Goal: Transaction & Acquisition: Purchase product/service

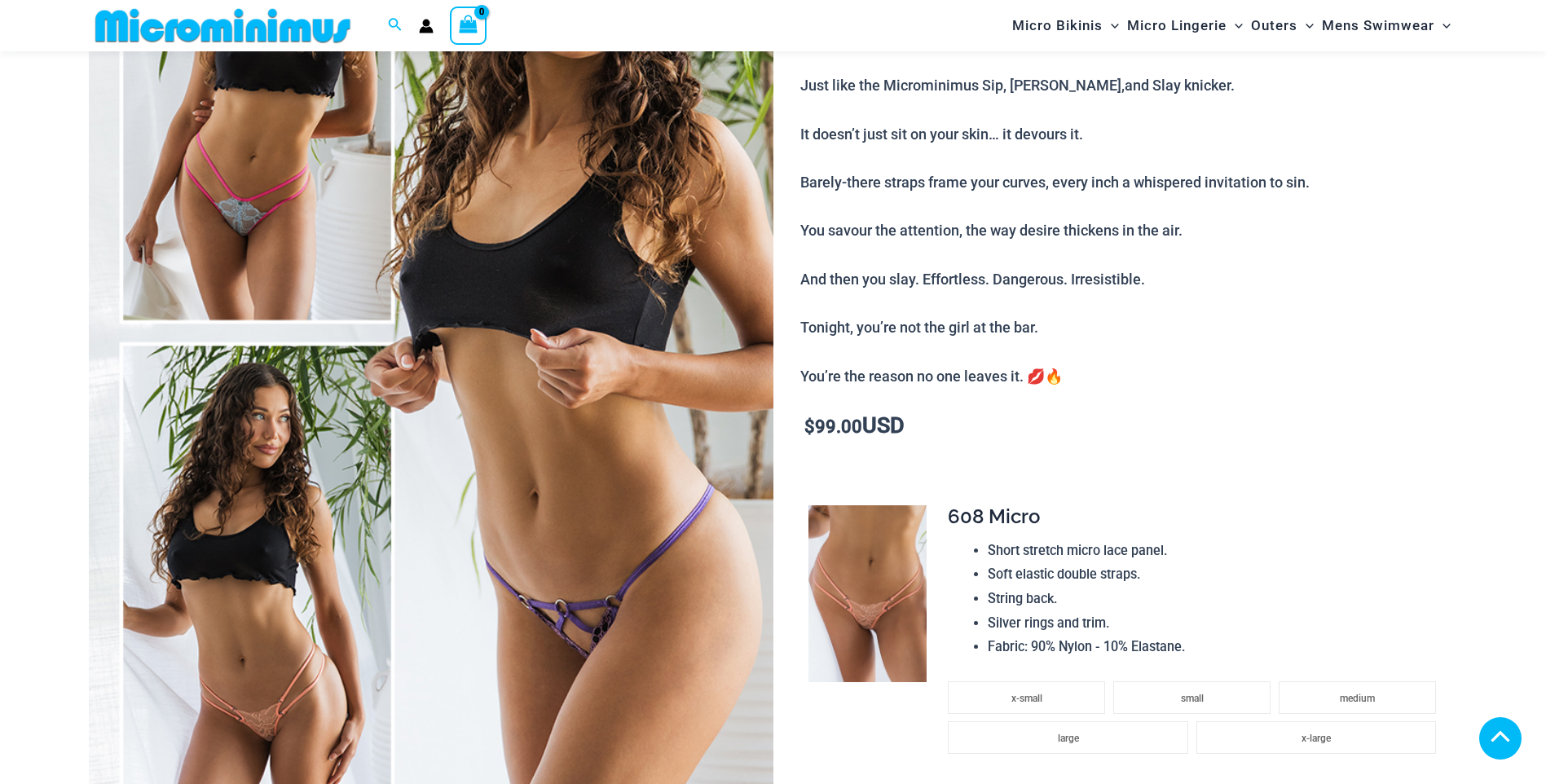
scroll to position [1059, 0]
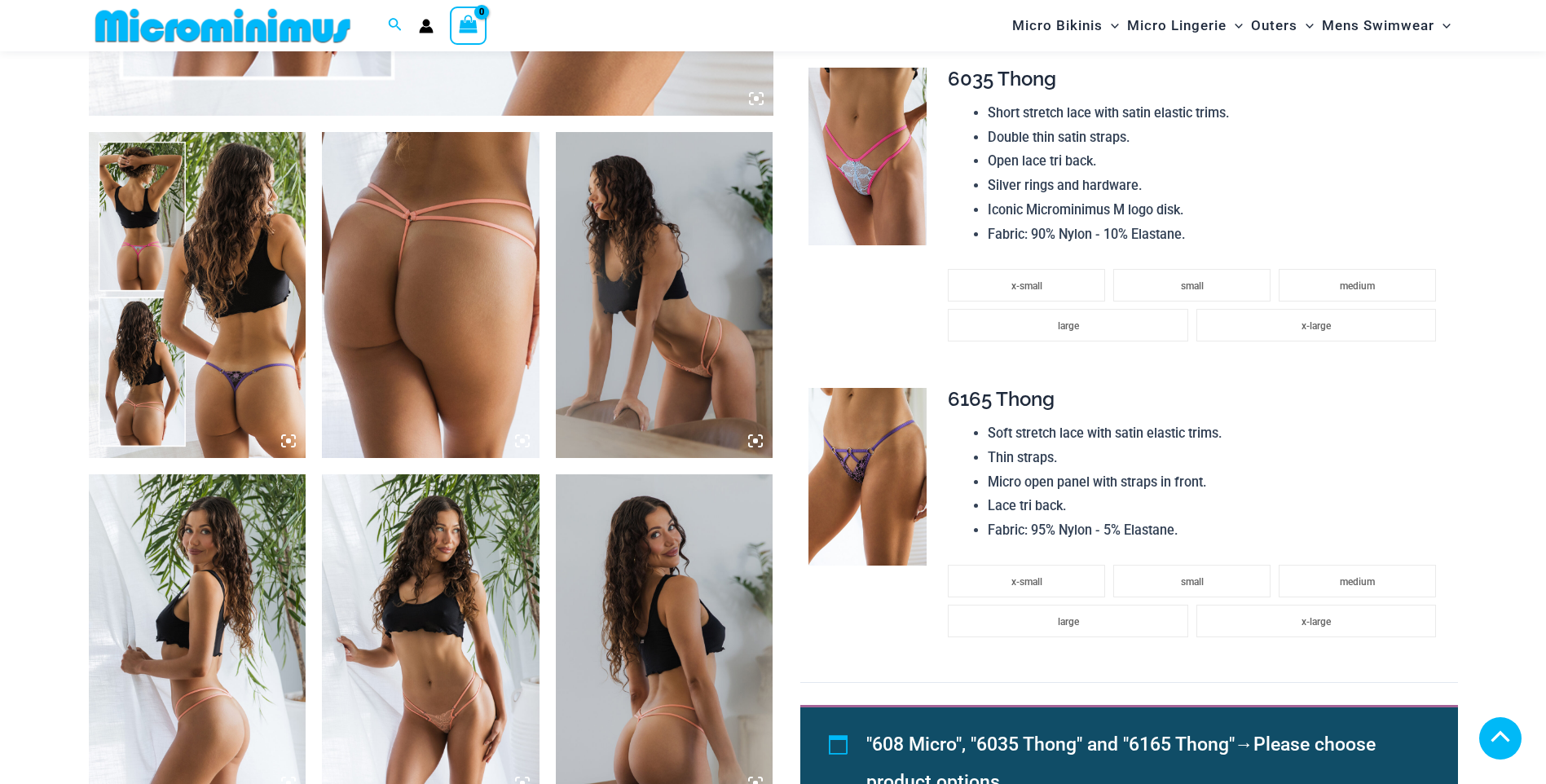
scroll to position [1221, 0]
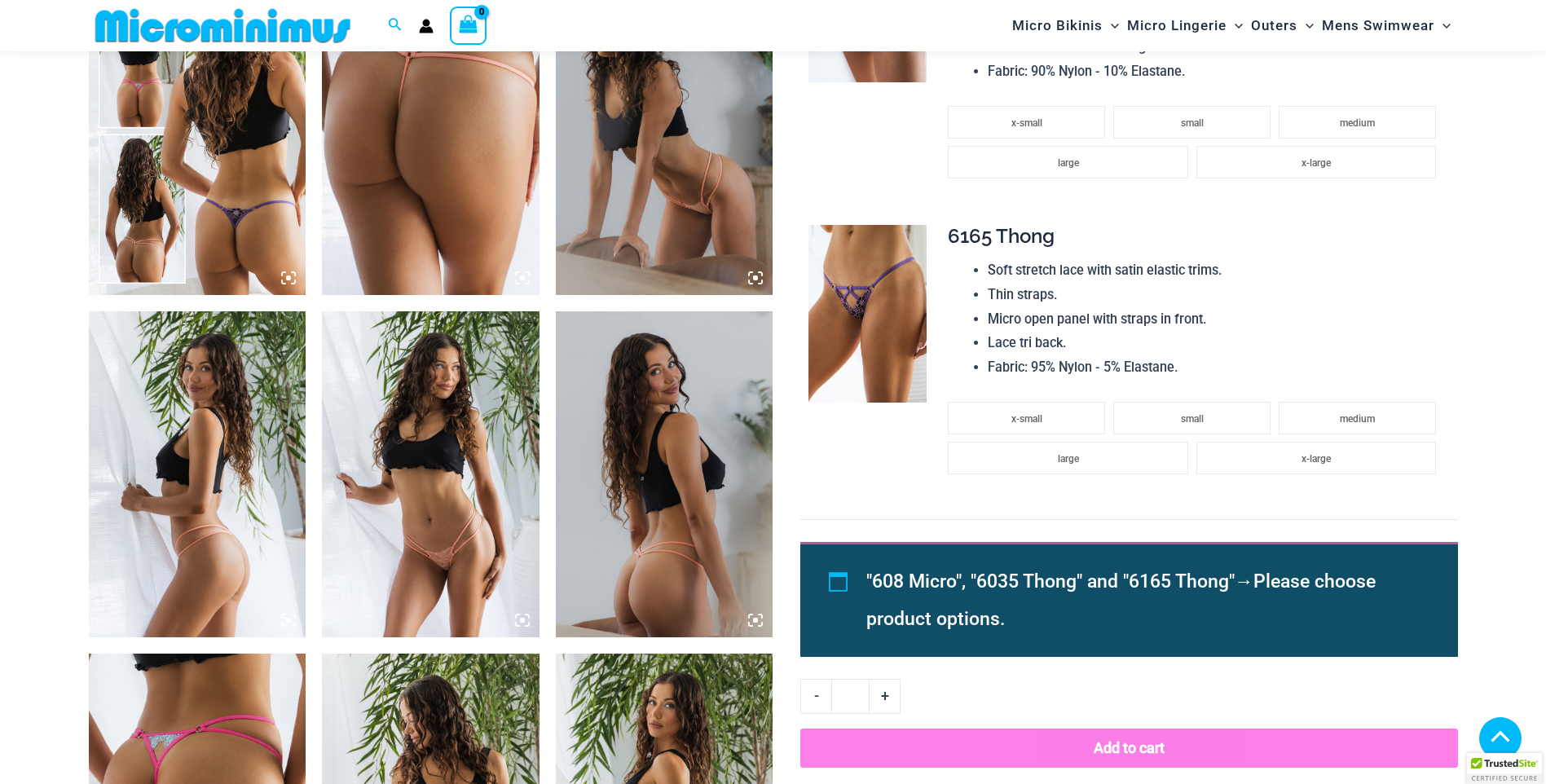
click at [667, 508] on img at bounding box center [664, 474] width 218 height 326
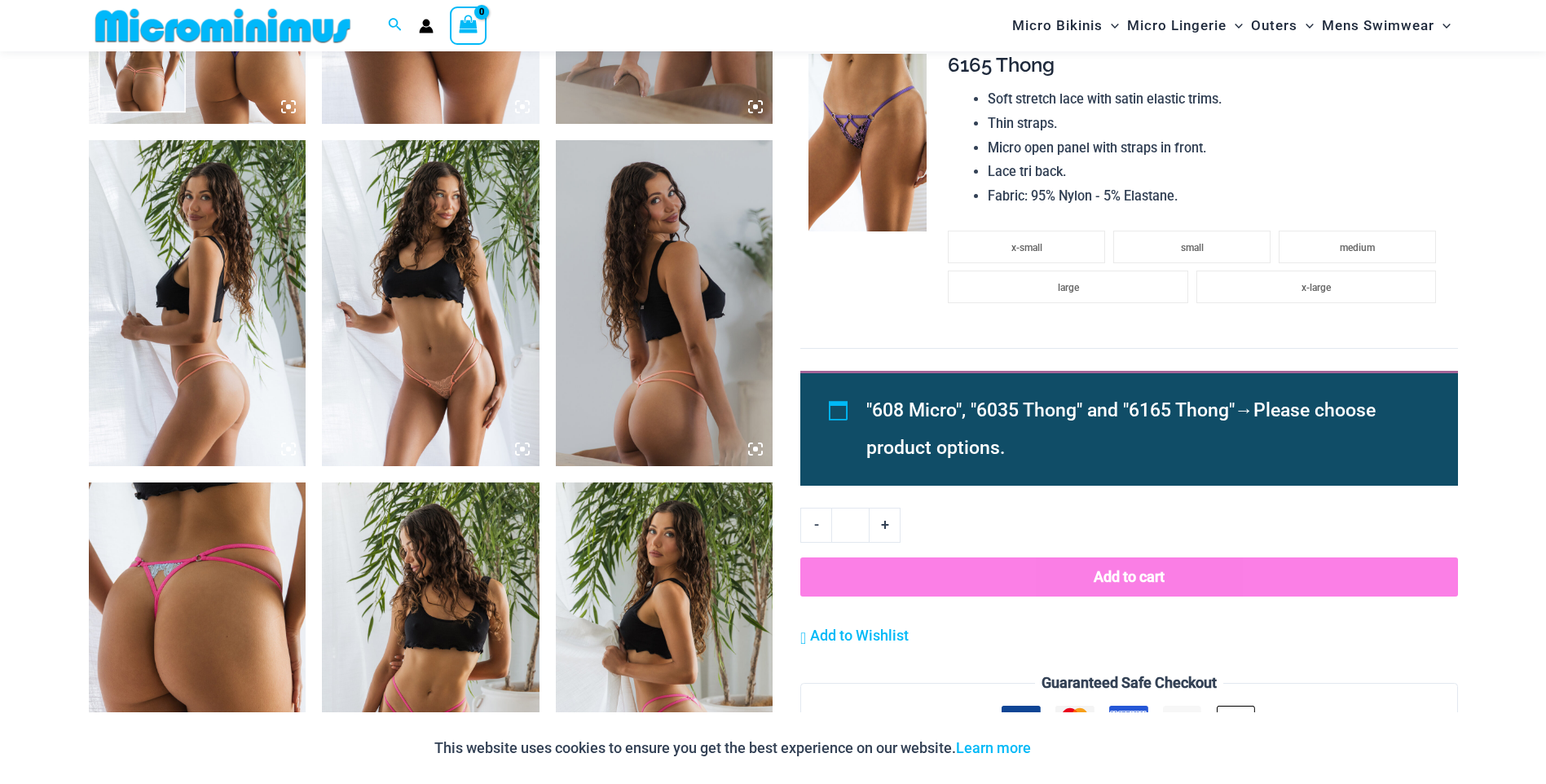
scroll to position [1466, 0]
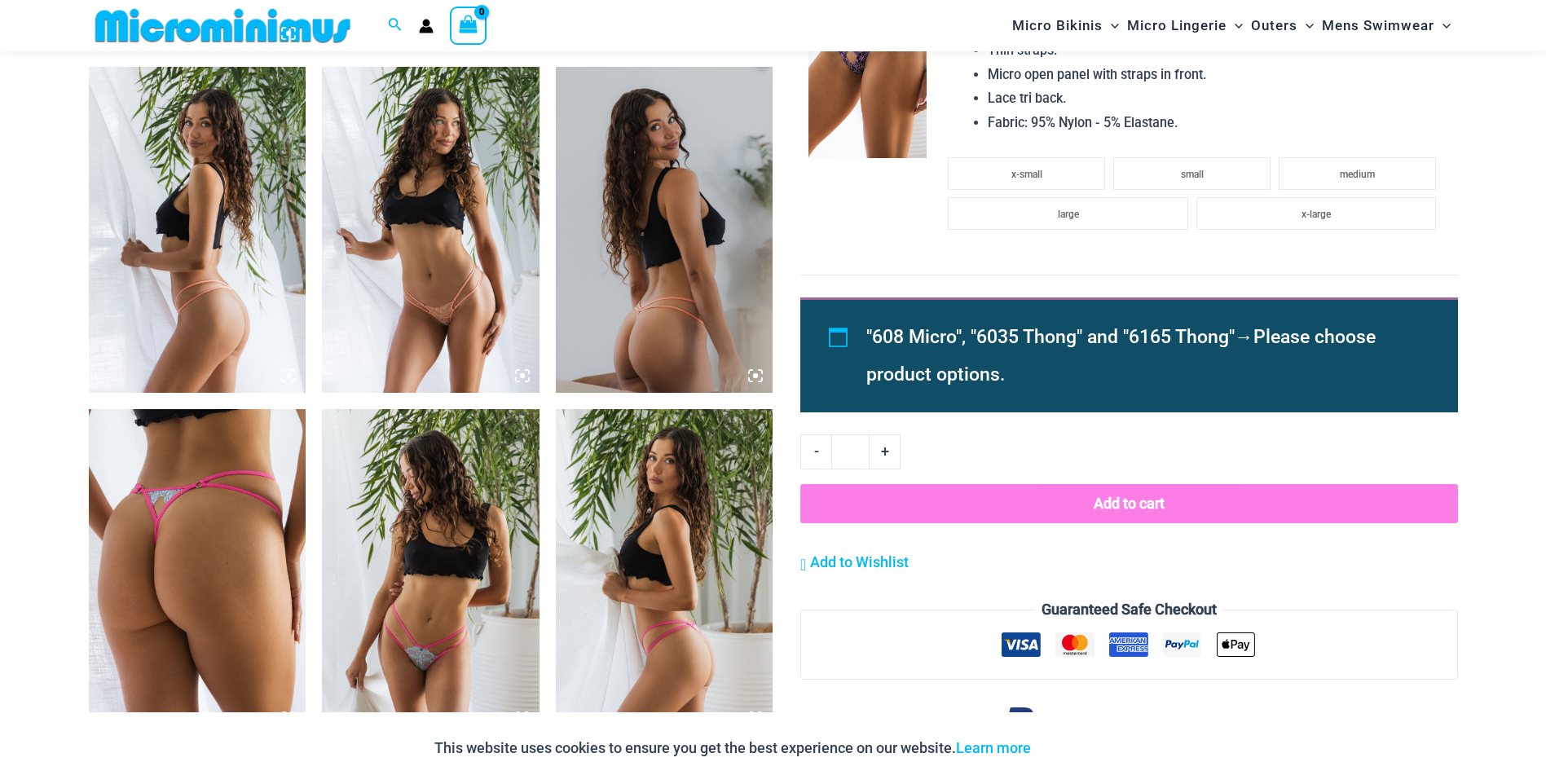
click at [662, 534] on img at bounding box center [664, 572] width 218 height 326
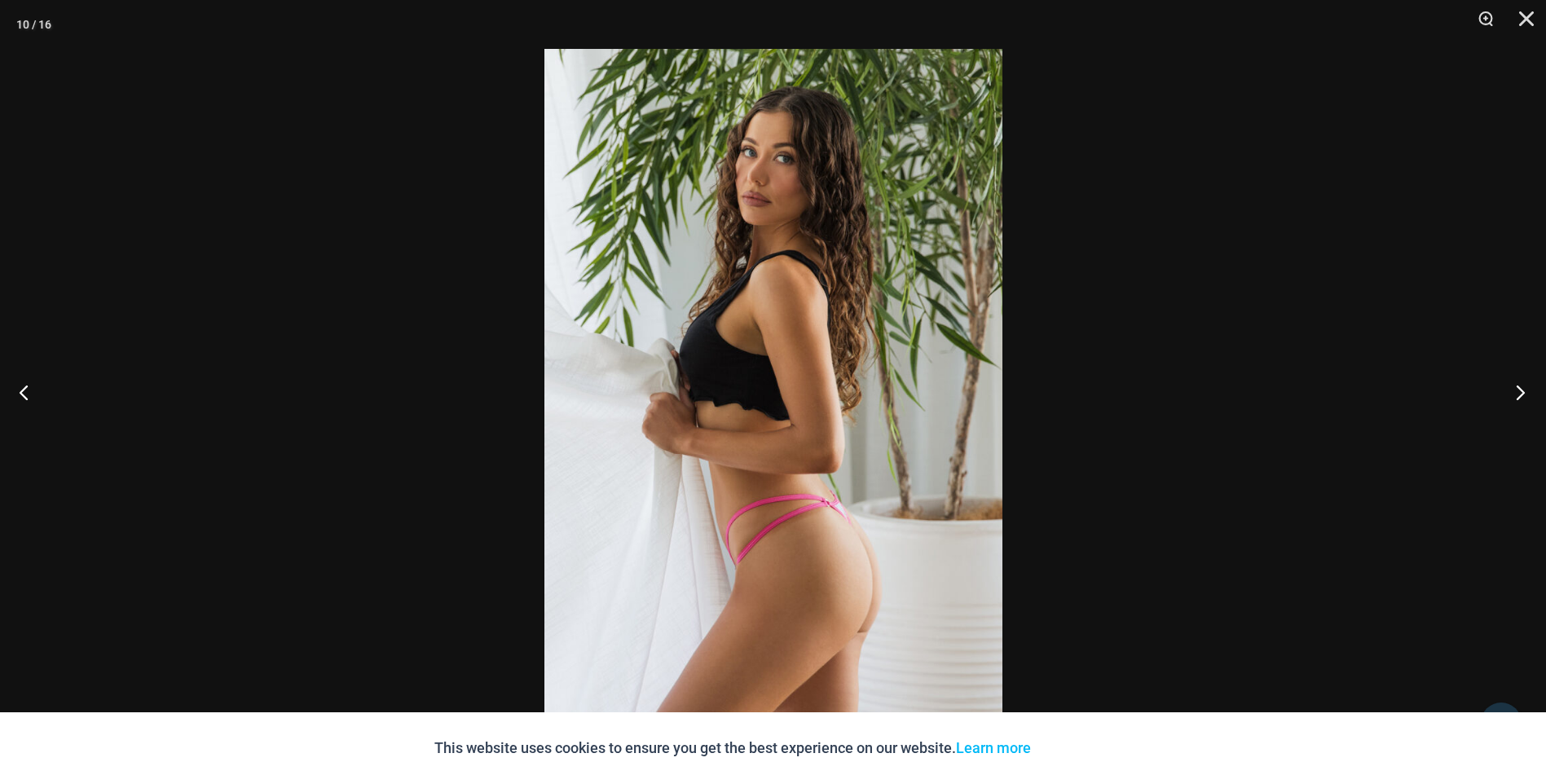
click at [1524, 391] on button "Next" at bounding box center [1516, 392] width 61 height 82
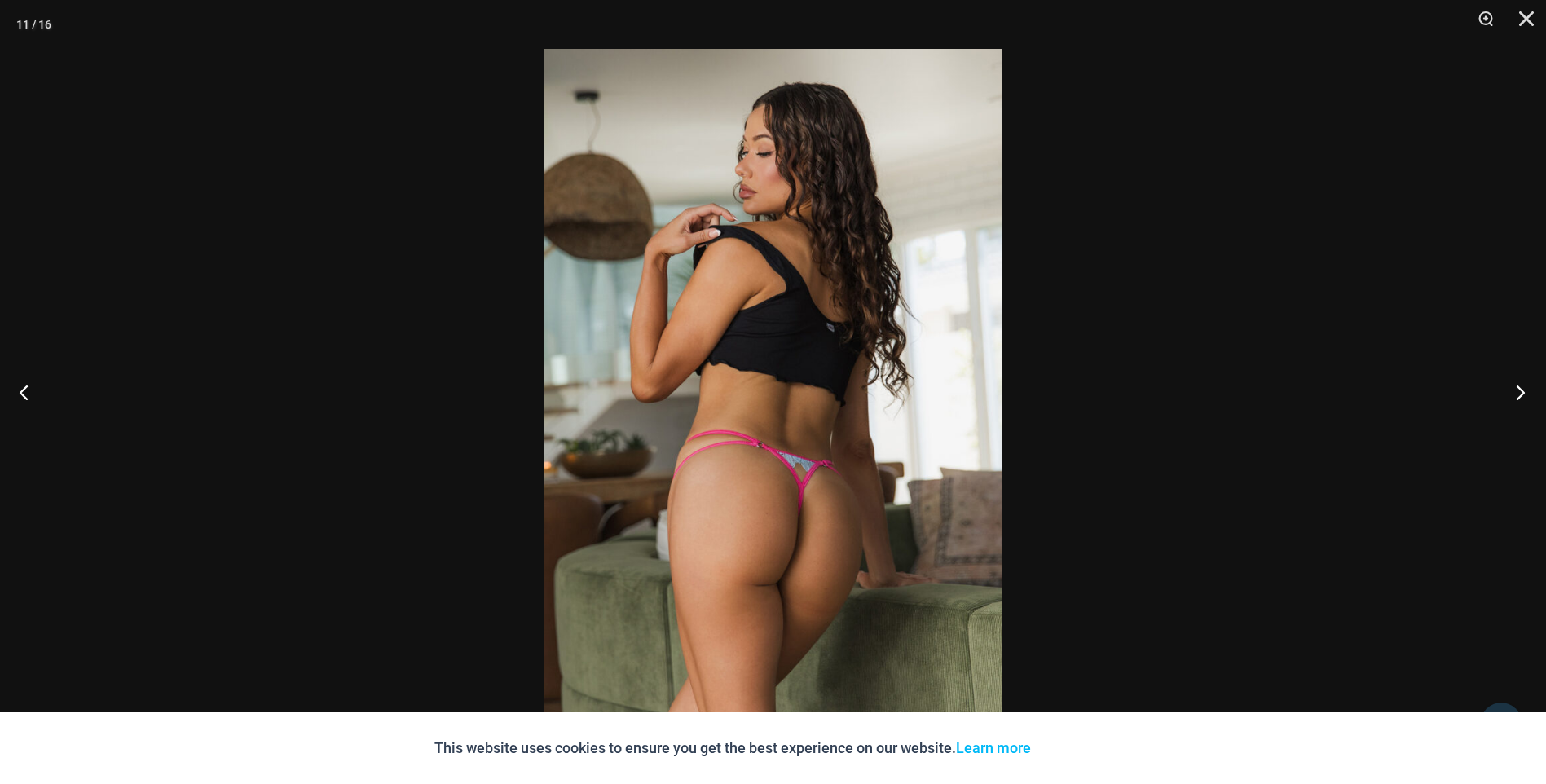
click at [1524, 391] on button "Next" at bounding box center [1516, 392] width 61 height 82
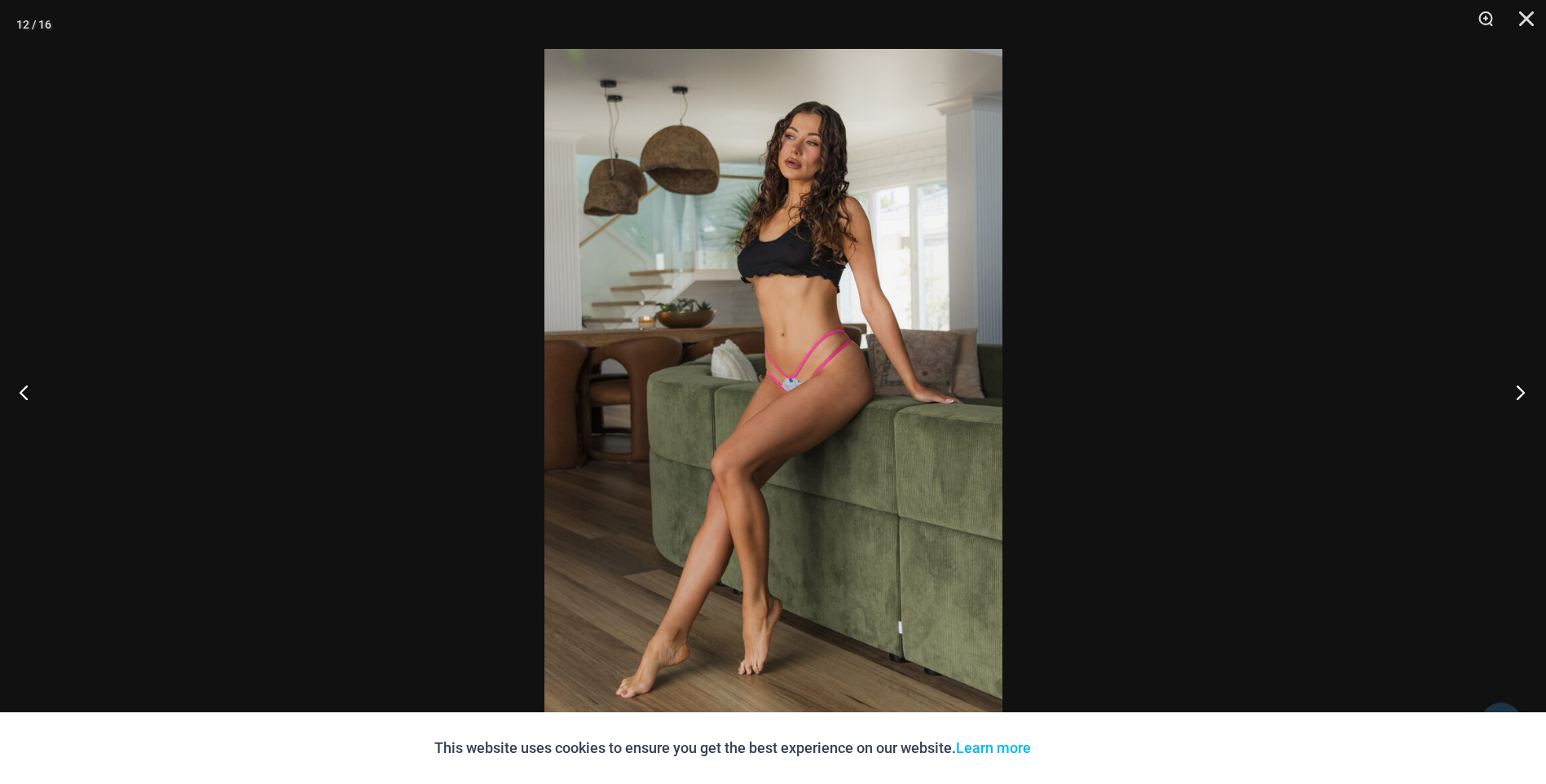
click at [1524, 391] on button "Next" at bounding box center [1516, 392] width 61 height 82
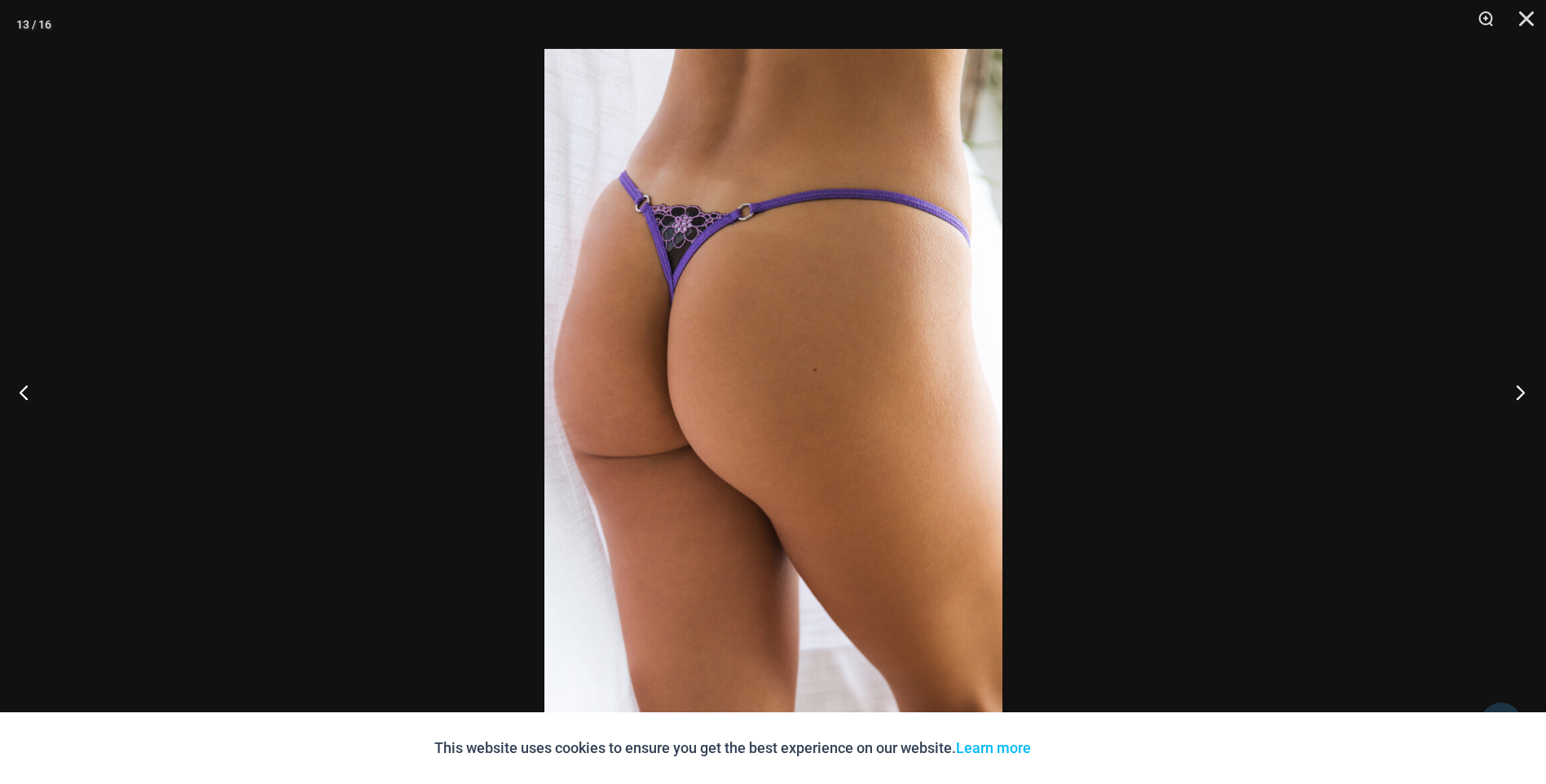
click at [1524, 391] on button "Next" at bounding box center [1516, 392] width 61 height 82
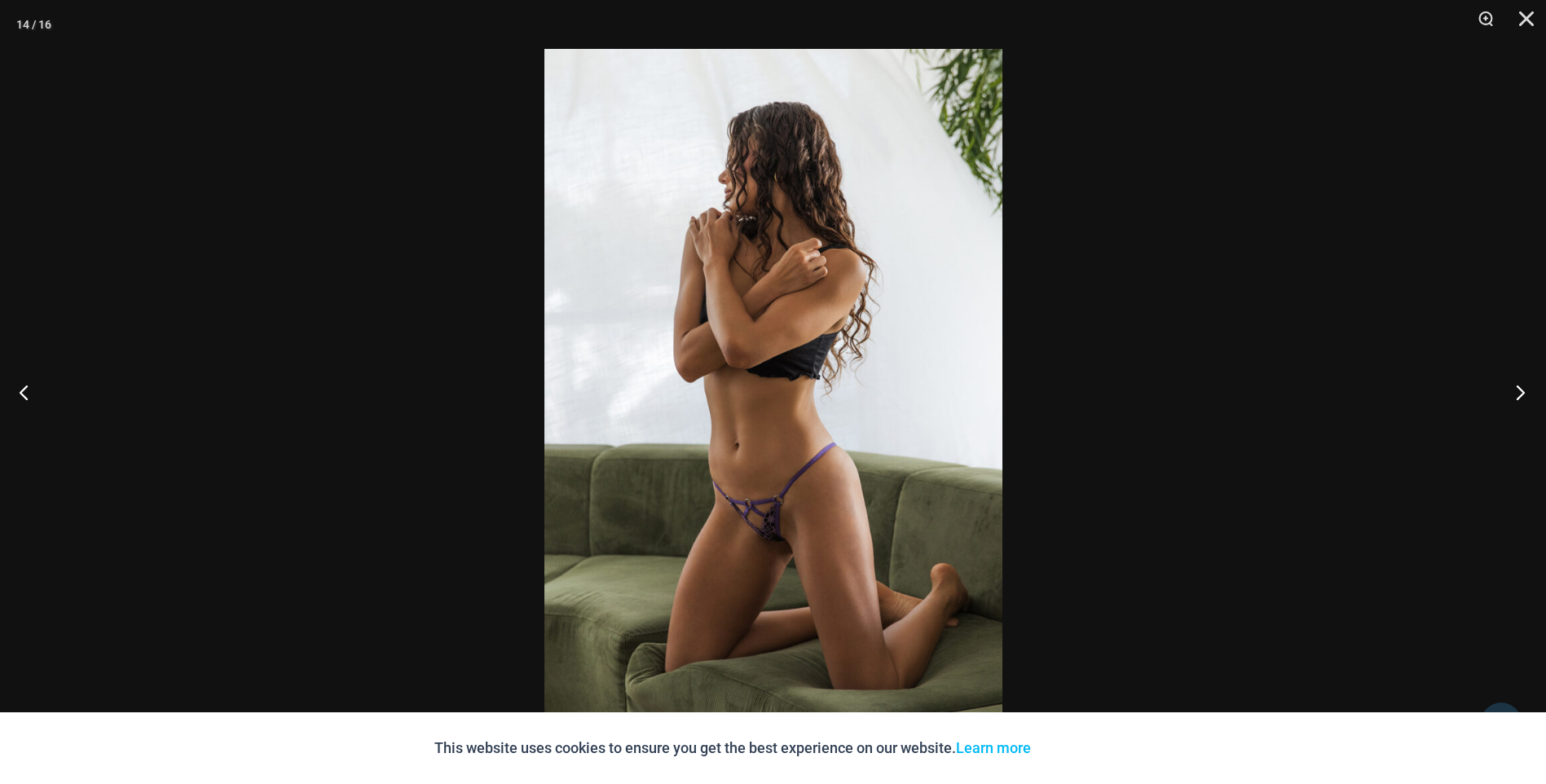
click at [1524, 391] on button "Next" at bounding box center [1516, 392] width 61 height 82
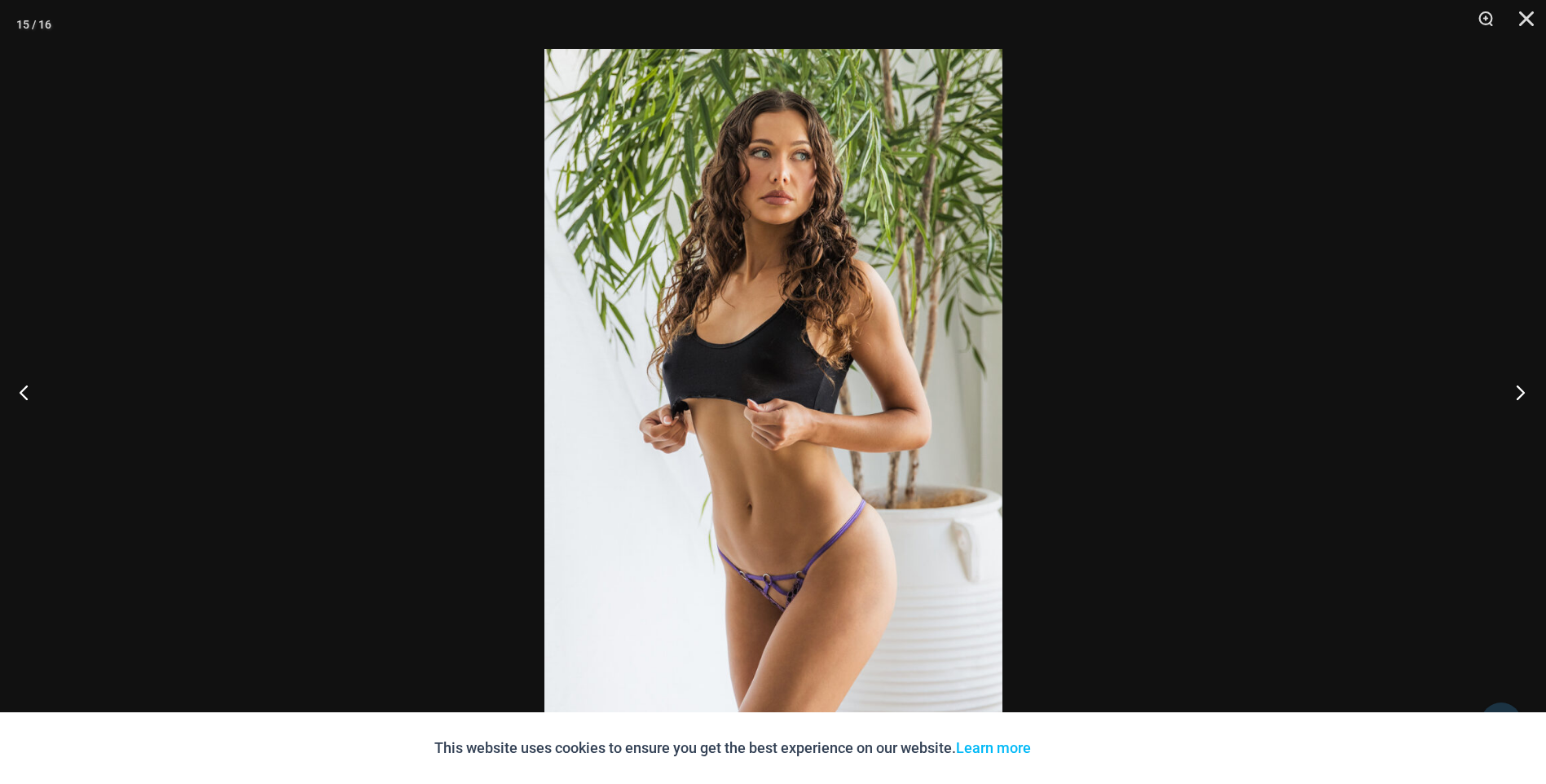
click at [1524, 391] on button "Next" at bounding box center [1516, 392] width 61 height 82
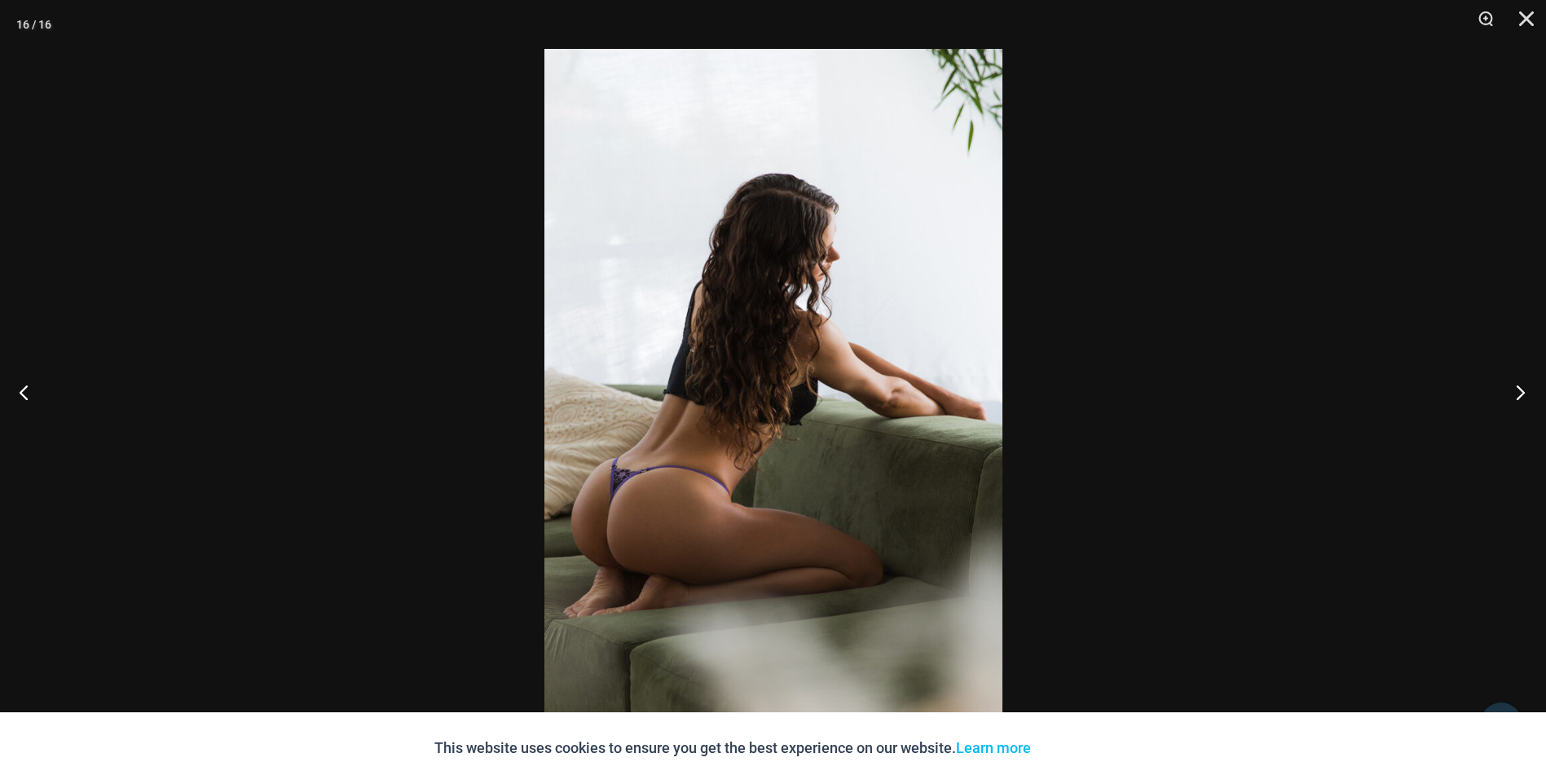
click at [1524, 391] on button "Next" at bounding box center [1516, 392] width 61 height 82
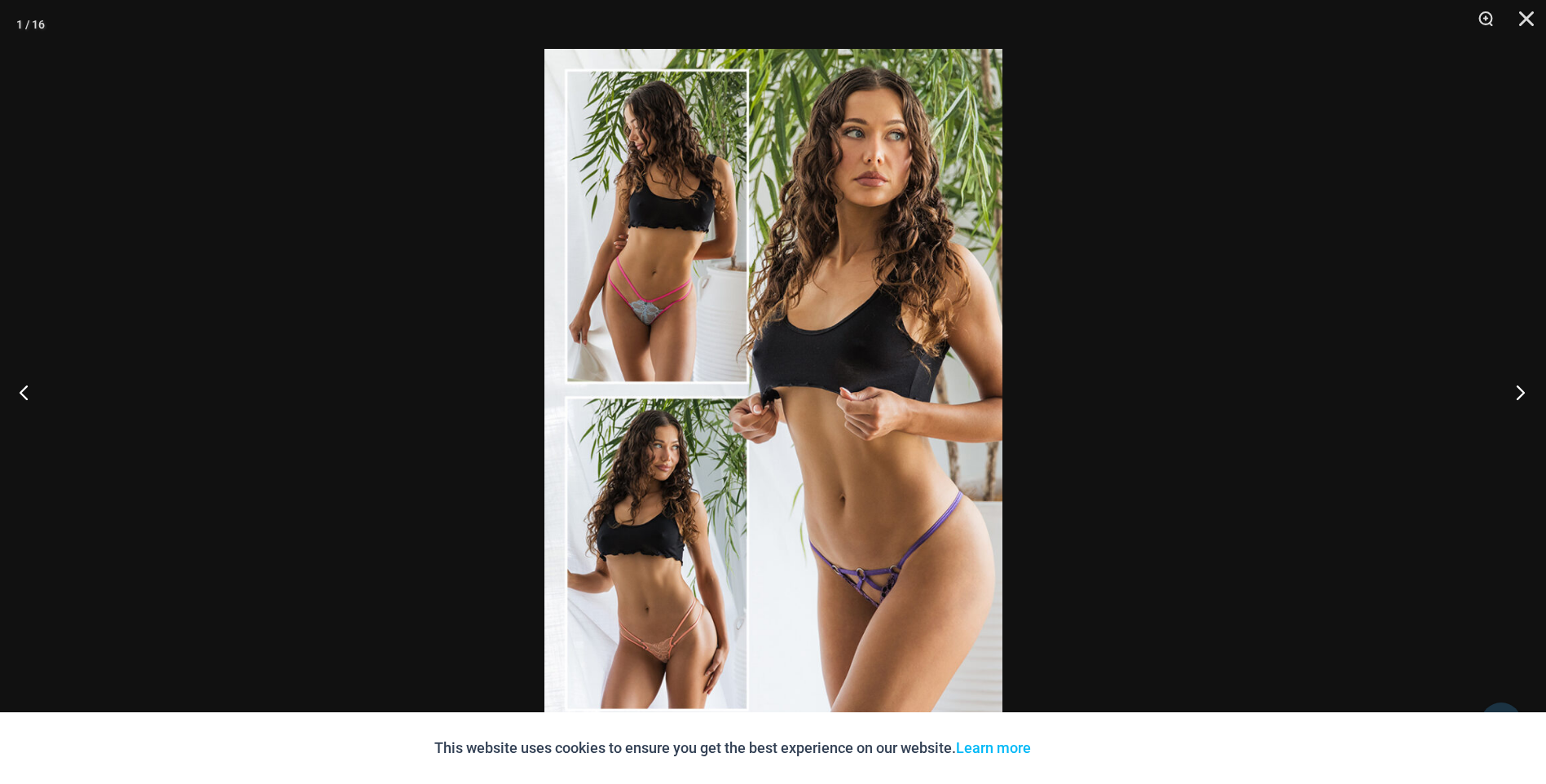
click at [1524, 391] on button "Next" at bounding box center [1516, 392] width 61 height 82
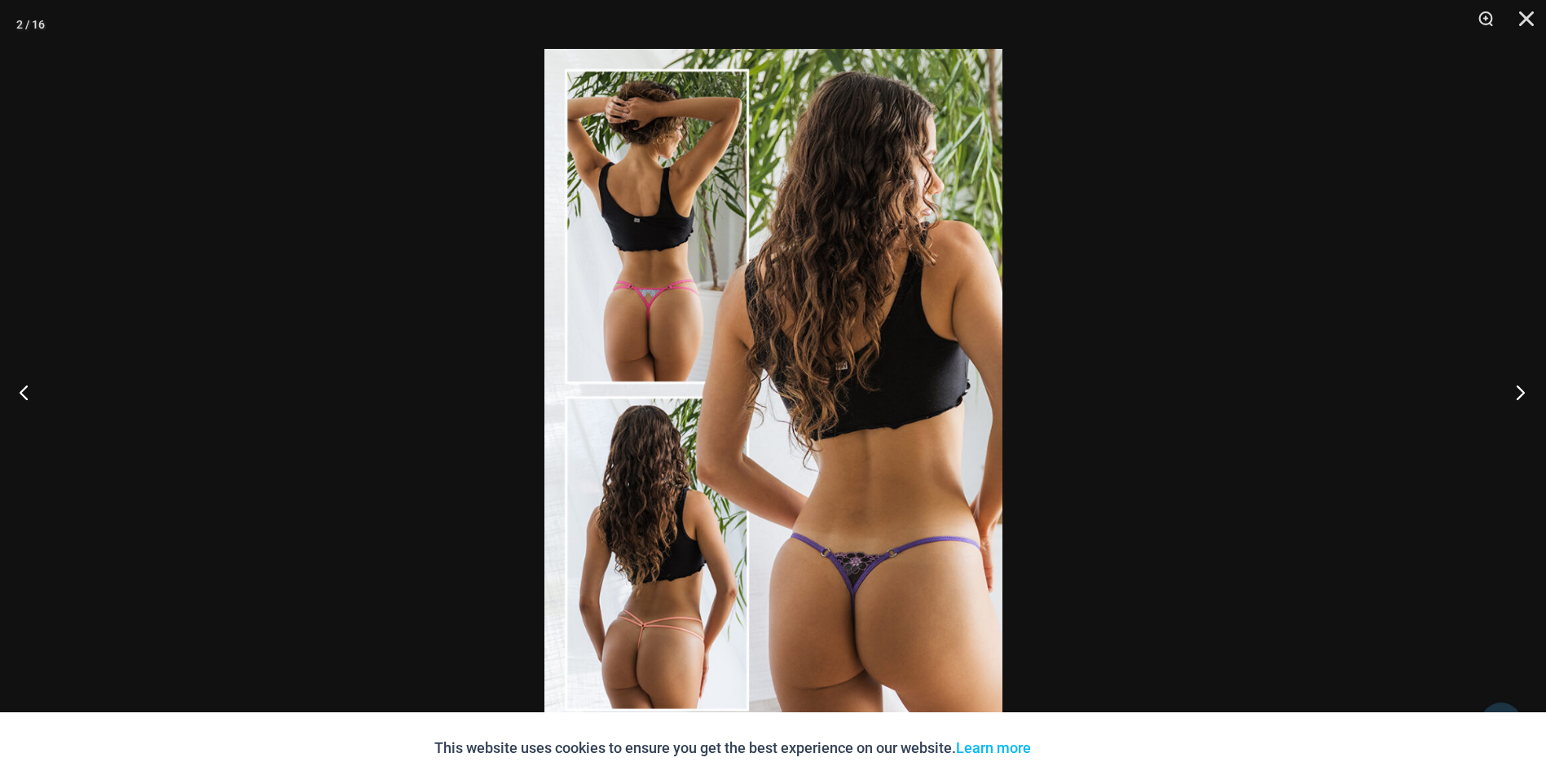
click at [1524, 391] on button "Next" at bounding box center [1516, 392] width 61 height 82
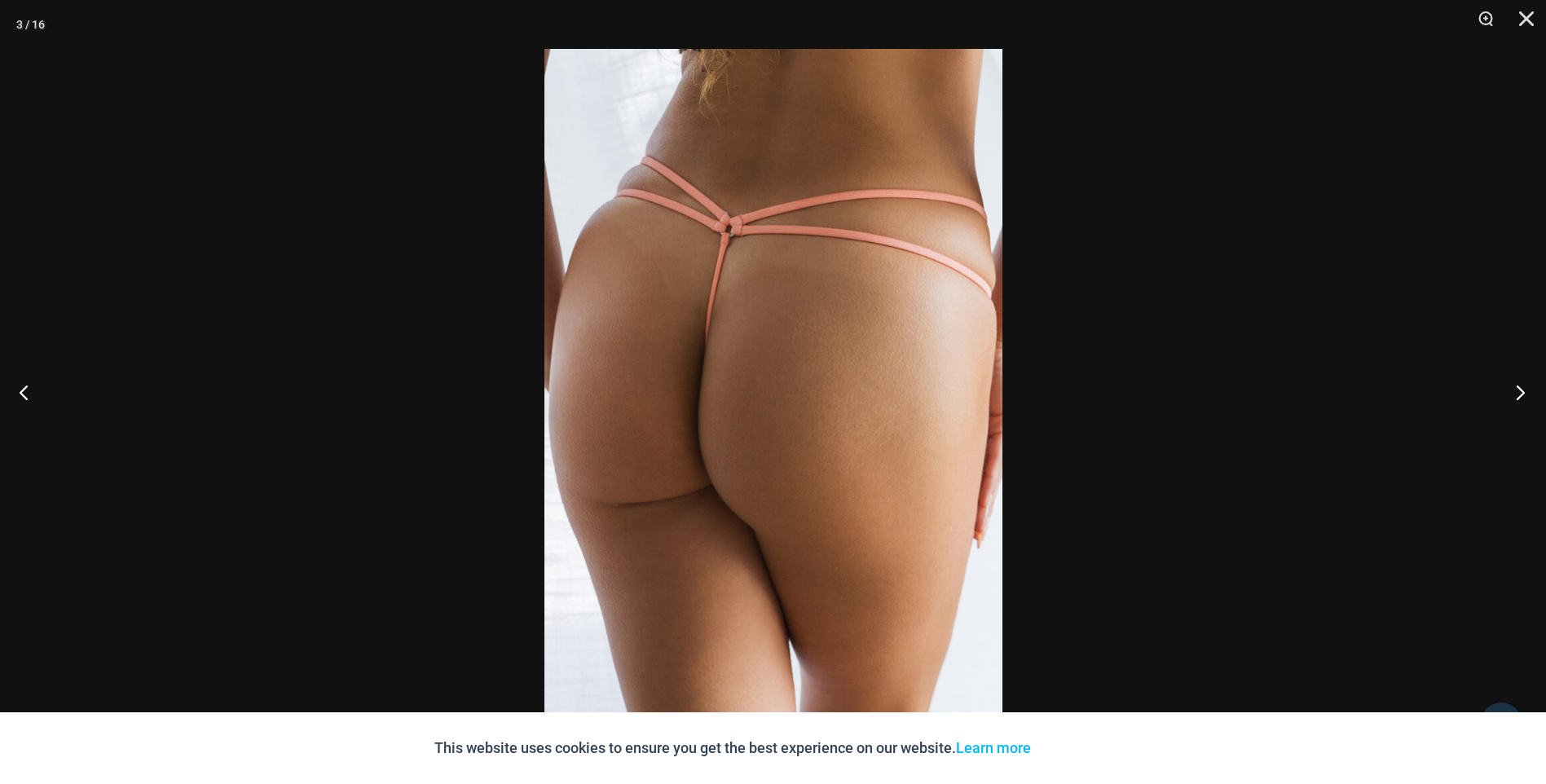
click at [1524, 391] on button "Next" at bounding box center [1516, 392] width 61 height 82
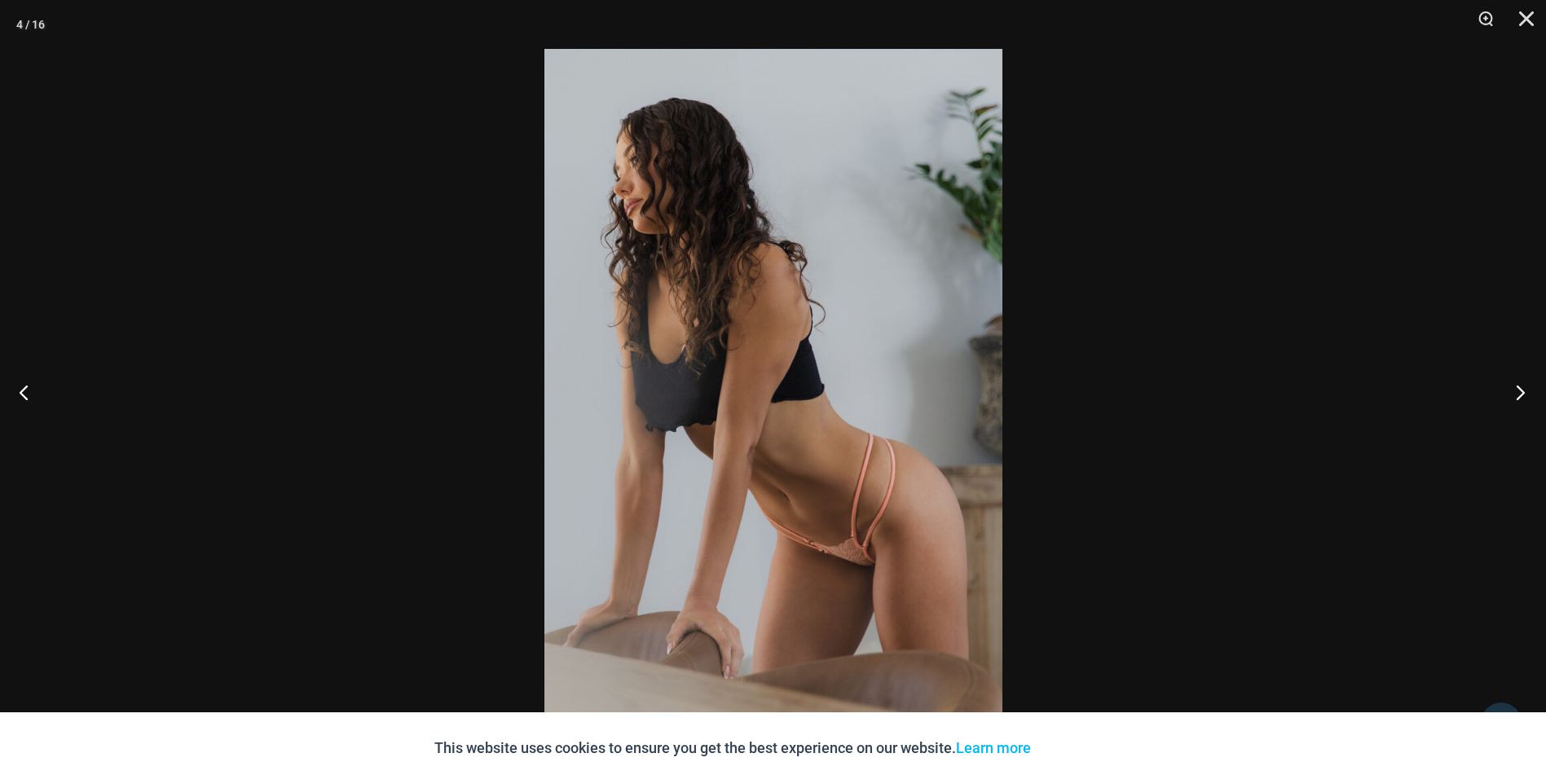
click at [1524, 391] on button "Next" at bounding box center [1516, 392] width 61 height 82
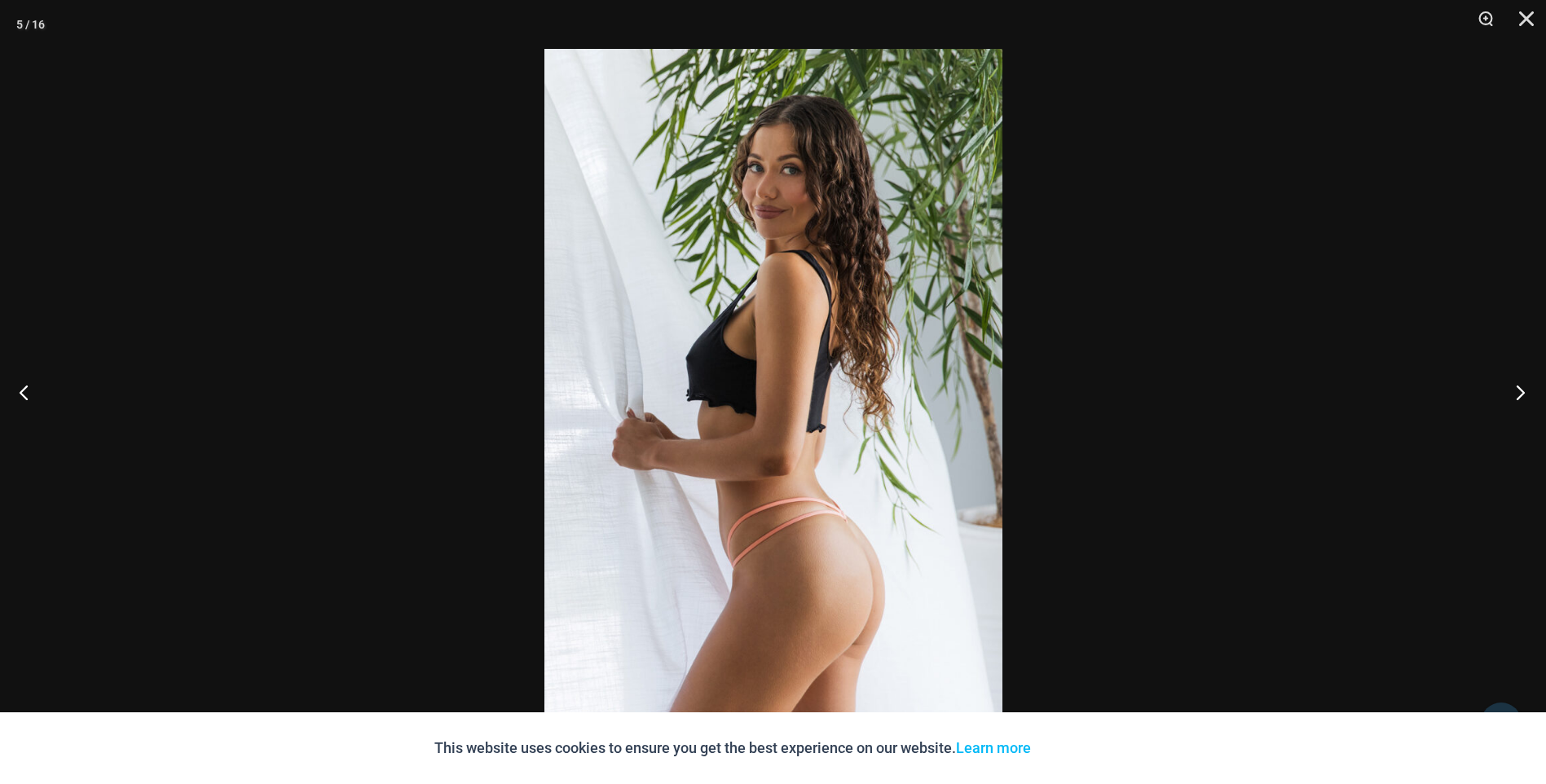
click at [1524, 391] on button "Next" at bounding box center [1516, 392] width 61 height 82
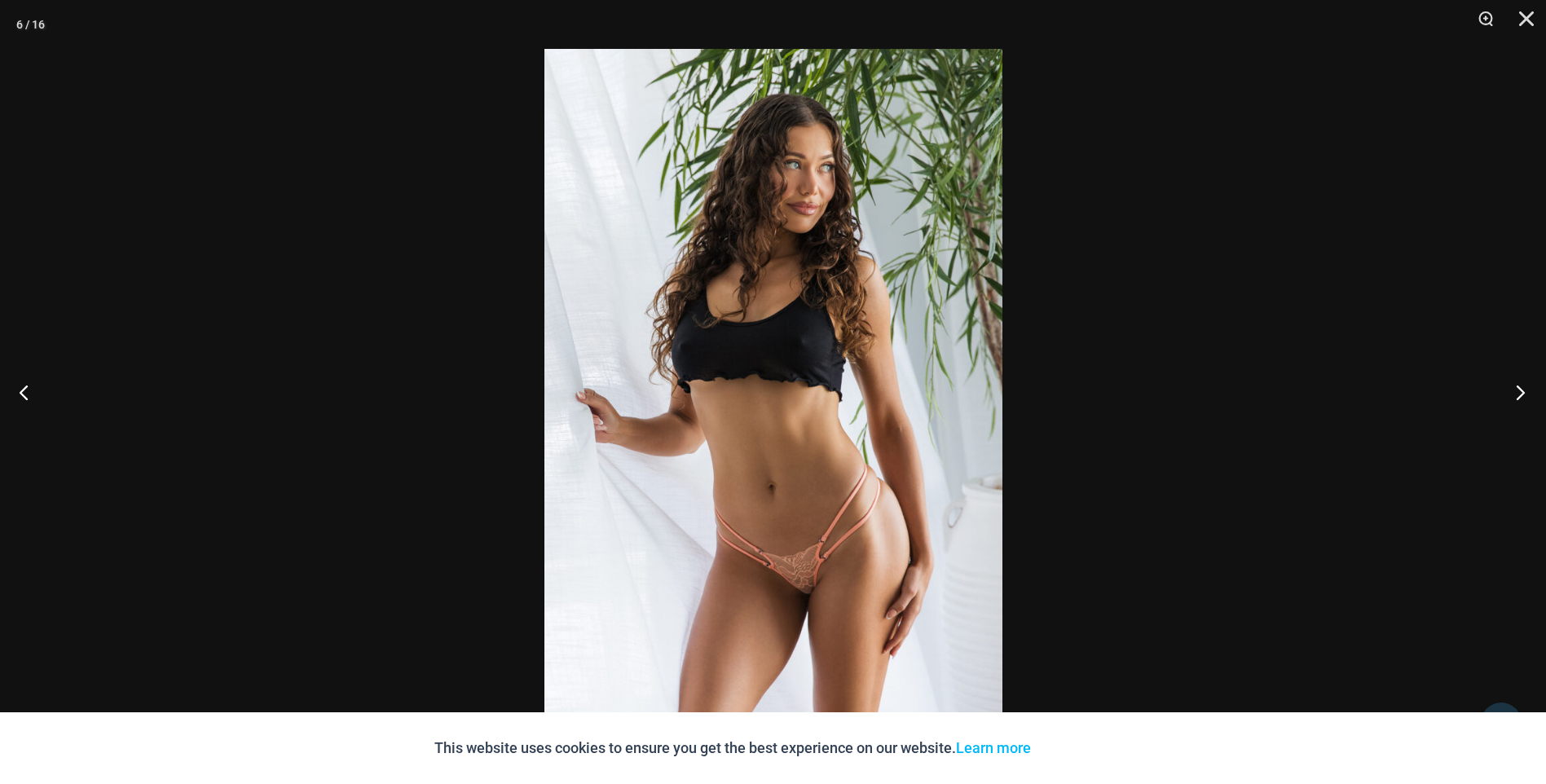
click at [1524, 391] on button "Next" at bounding box center [1516, 392] width 61 height 82
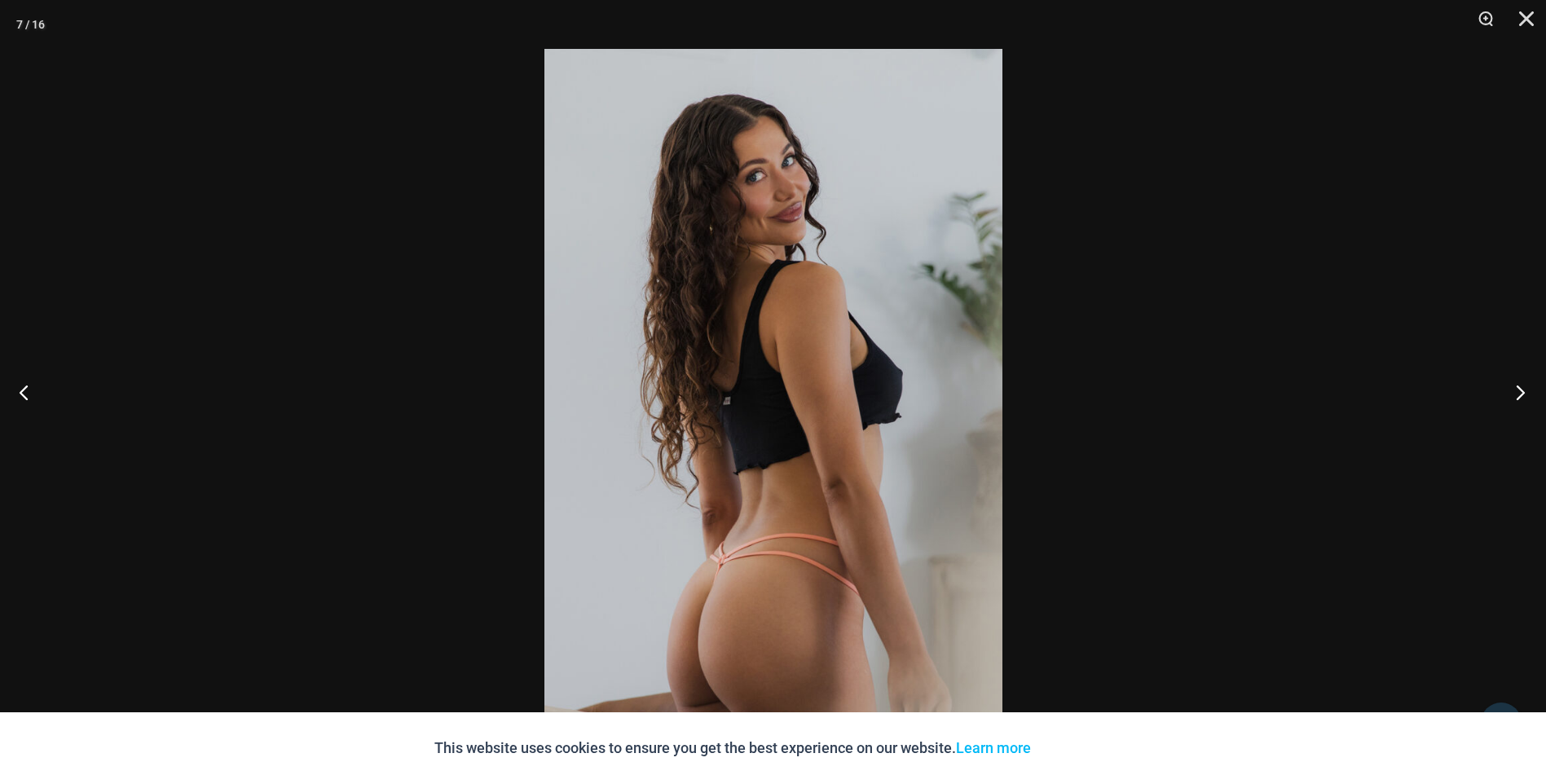
click at [1524, 391] on button "Next" at bounding box center [1516, 392] width 61 height 82
